Goal: Information Seeking & Learning: Learn about a topic

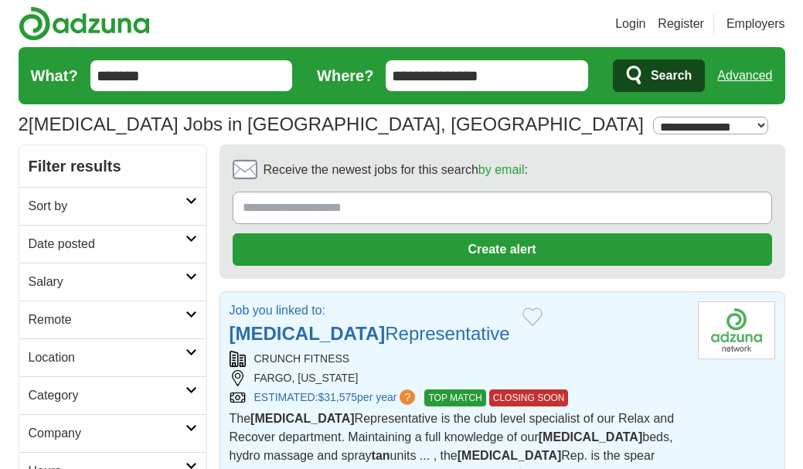
click at [264, 214] on input "Receive the newest jobs for this search by email :" at bounding box center [502, 208] width 539 height 32
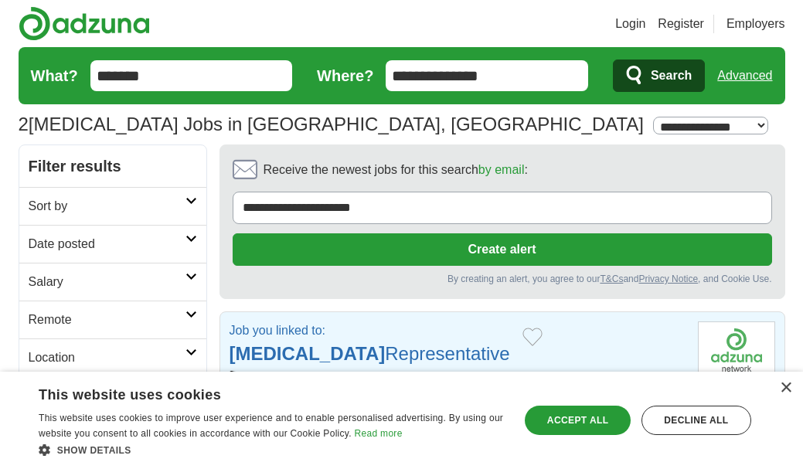
type input "**********"
click at [417, 245] on button "Create alert" at bounding box center [502, 249] width 539 height 32
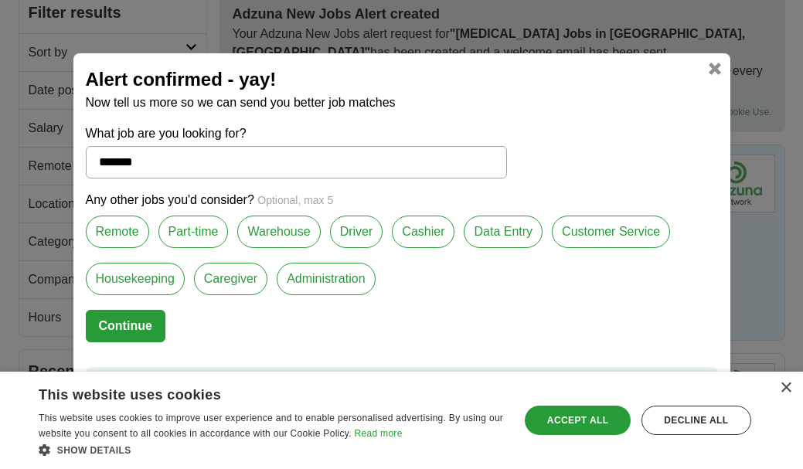
scroll to position [153, 0]
click at [563, 416] on div "Accept all" at bounding box center [577, 420] width 105 height 29
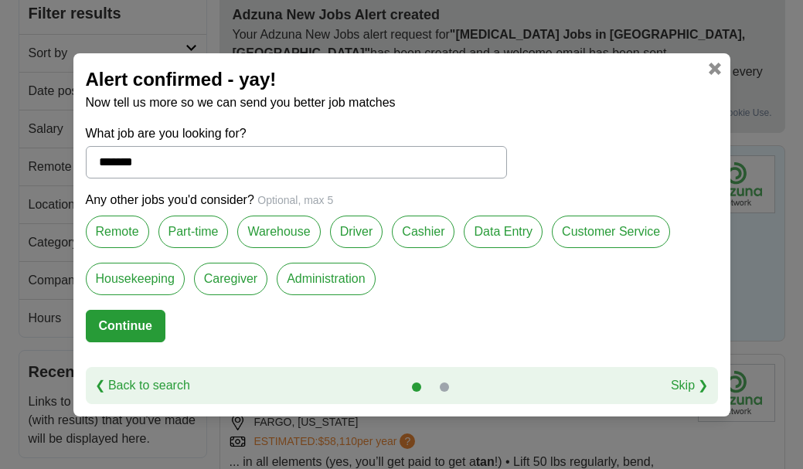
click at [171, 165] on input "*******" at bounding box center [296, 162] width 421 height 32
type input "*******"
click at [192, 226] on label "Part-time" at bounding box center [193, 232] width 70 height 32
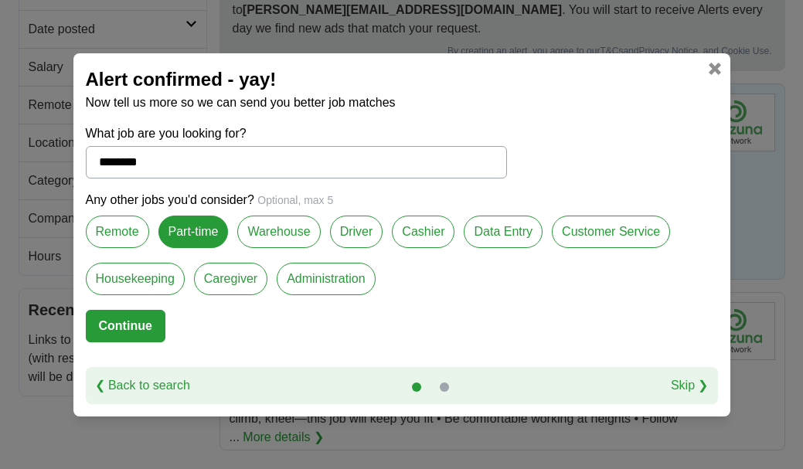
scroll to position [217, 0]
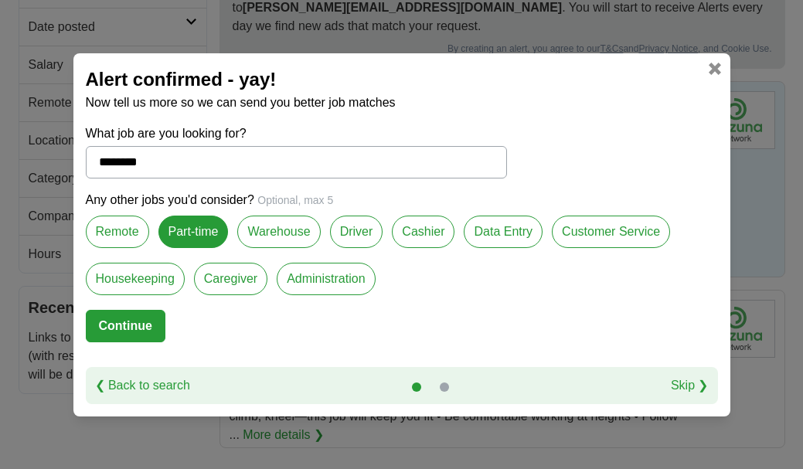
click at [112, 325] on button "Continue" at bounding box center [126, 326] width 80 height 32
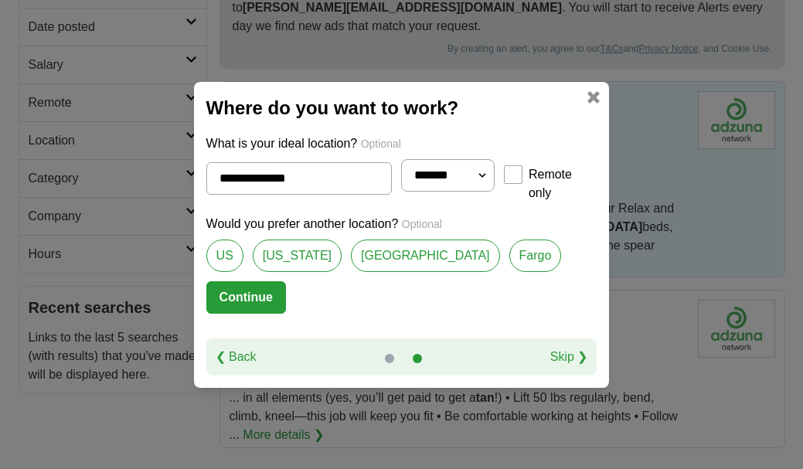
click at [274, 243] on link "[US_STATE]" at bounding box center [297, 256] width 89 height 32
click at [509, 242] on link "Fargo" at bounding box center [535, 256] width 53 height 32
click at [273, 251] on link "[US_STATE]" at bounding box center [297, 256] width 89 height 32
click at [509, 240] on link "Fargo" at bounding box center [535, 256] width 53 height 32
type input "*****"
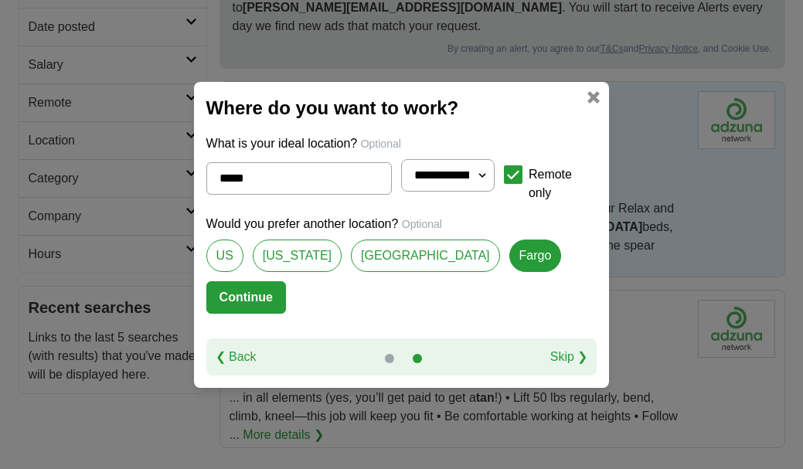
select select "*"
click at [212, 292] on button "Continue" at bounding box center [246, 297] width 80 height 32
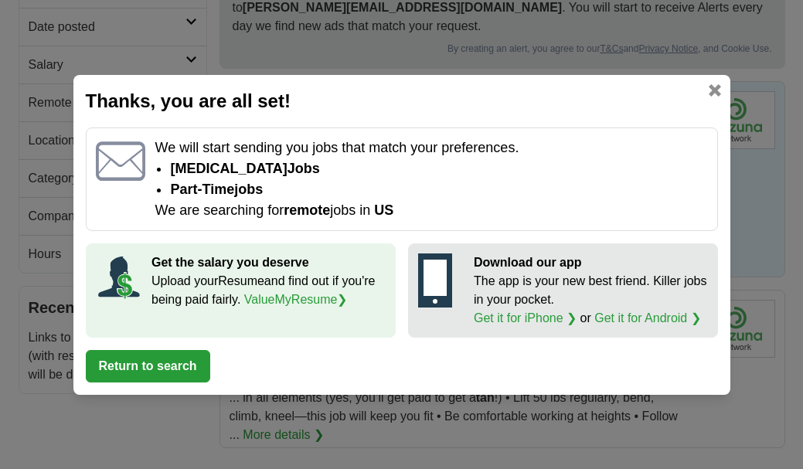
click at [712, 86] on link at bounding box center [715, 90] width 12 height 12
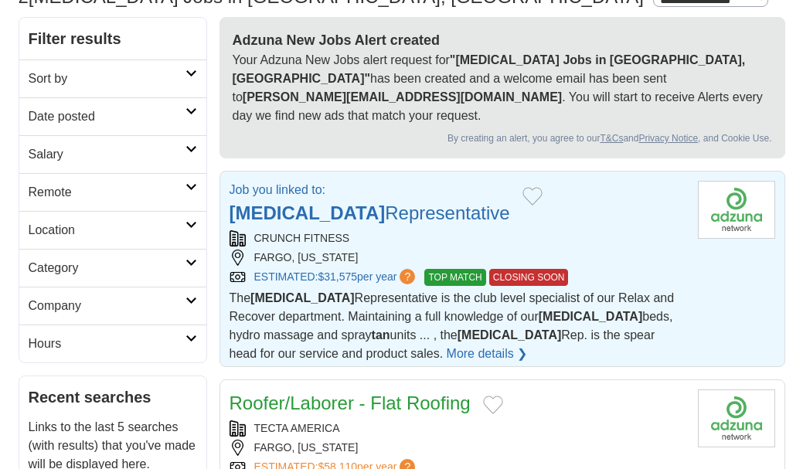
scroll to position [131, 0]
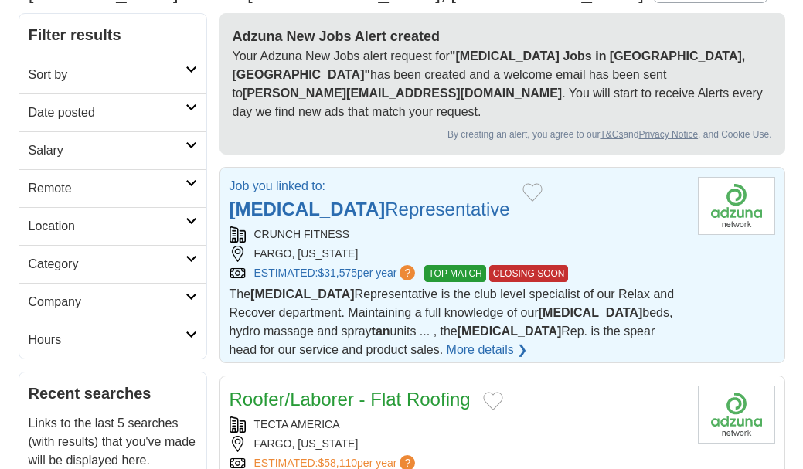
click at [290, 199] on strong "[MEDICAL_DATA]" at bounding box center [308, 209] width 156 height 21
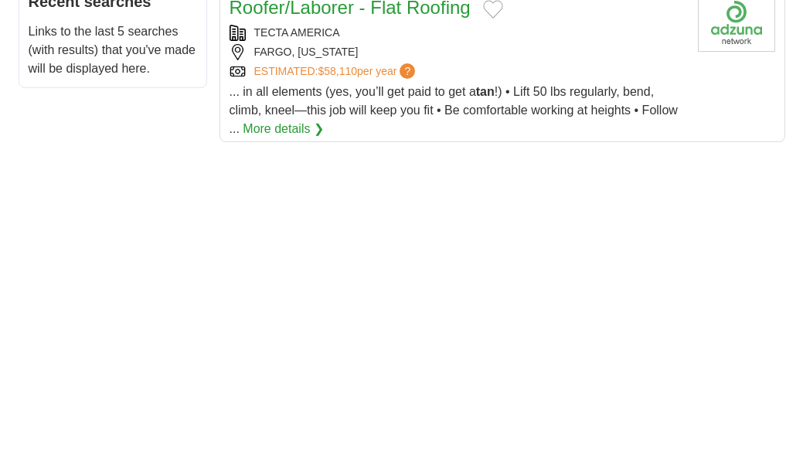
scroll to position [526, 0]
